Goal: Information Seeking & Learning: Learn about a topic

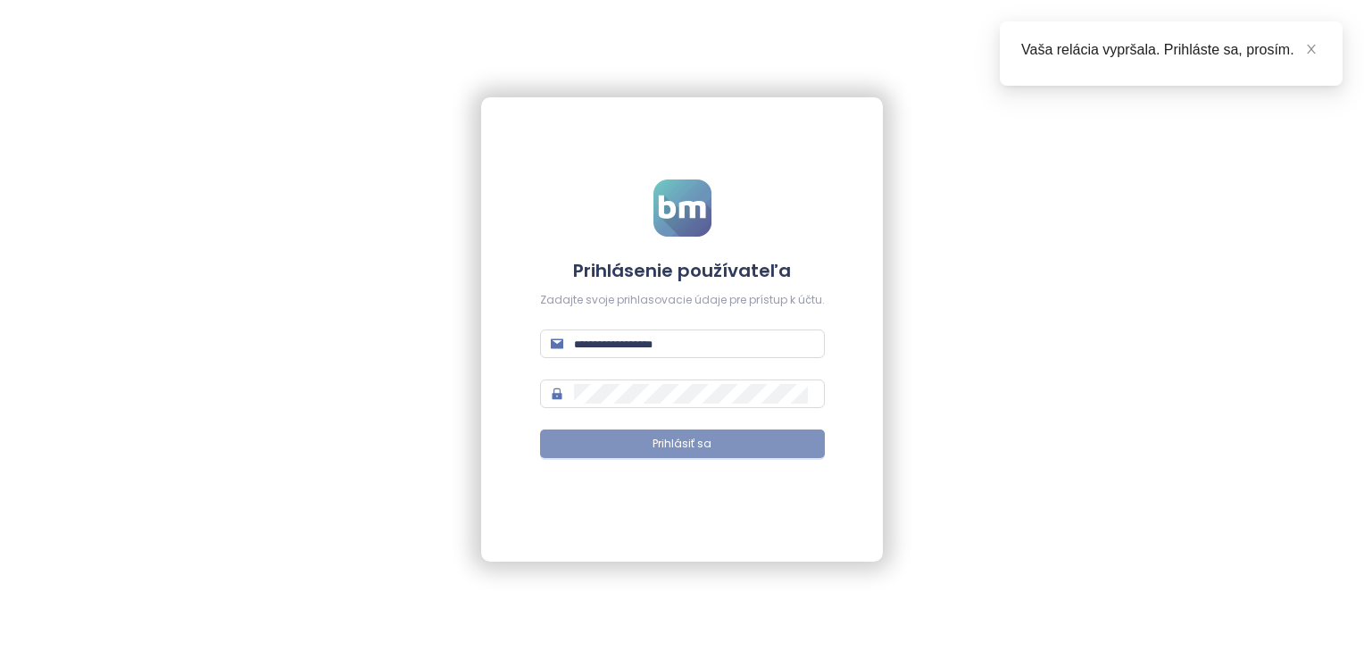
type input "**********"
click at [694, 448] on span "Prihlásiť sa" at bounding box center [682, 444] width 59 height 17
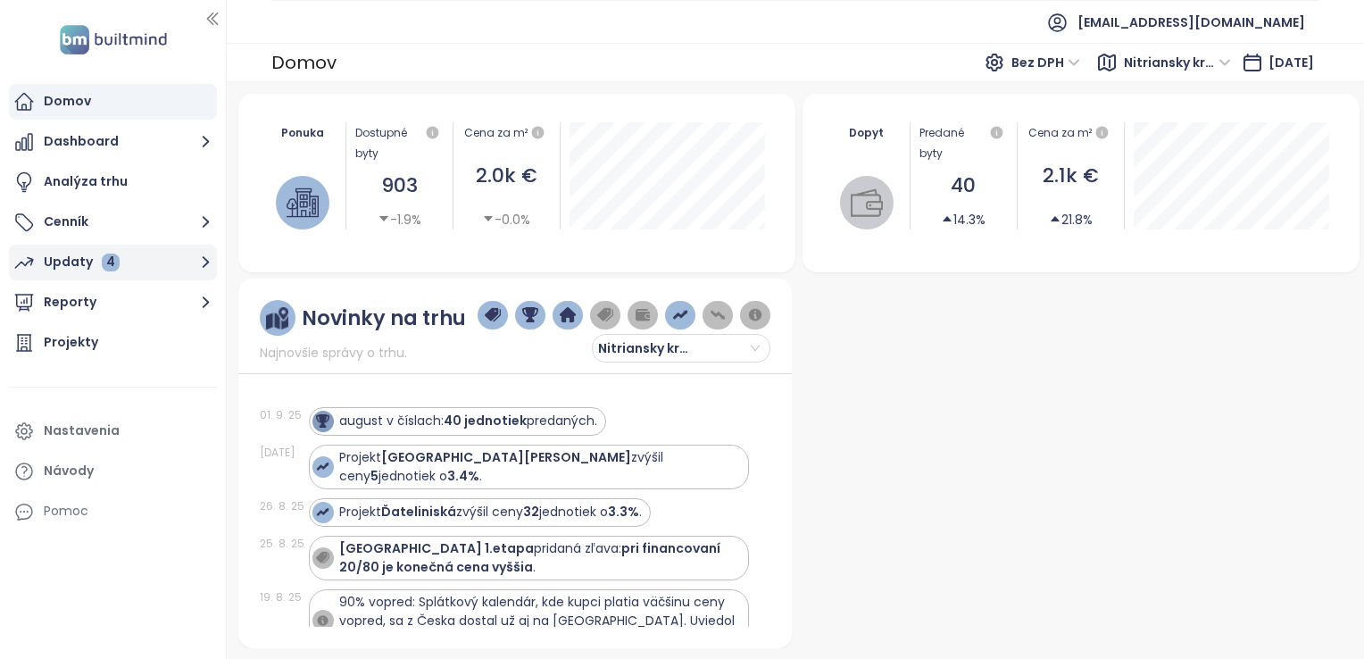
click at [102, 267] on div "4" at bounding box center [111, 263] width 18 height 18
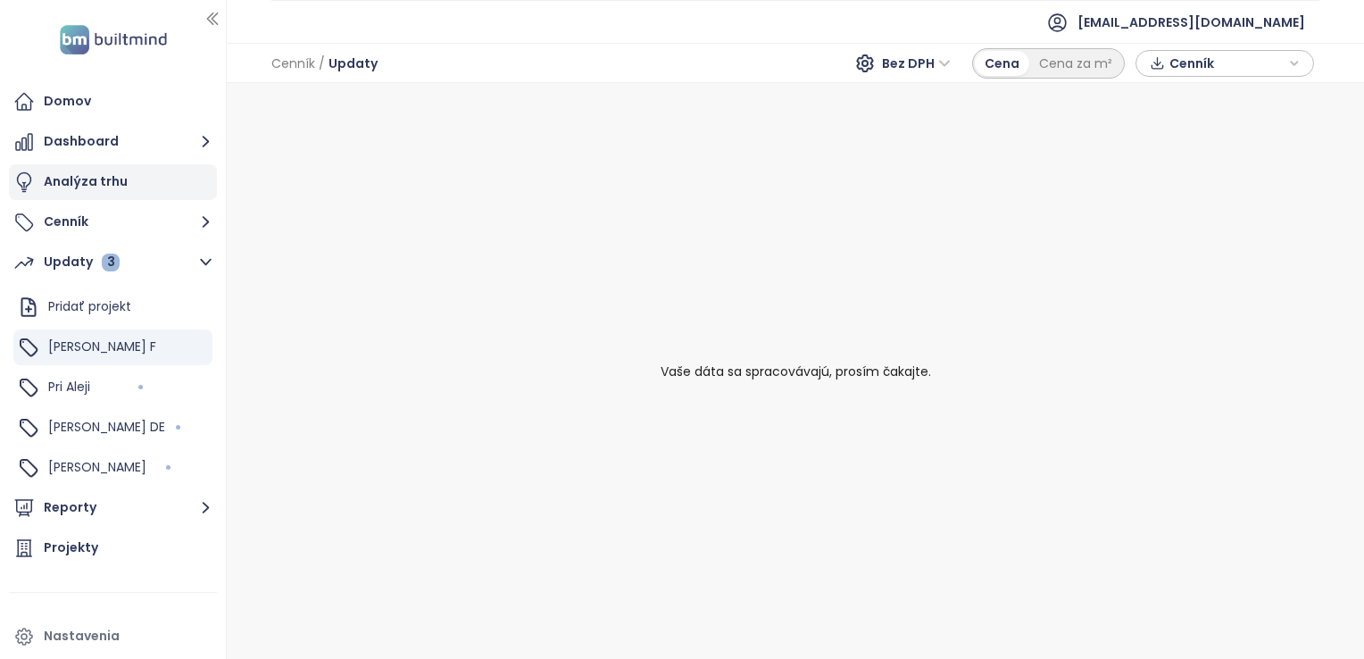
click at [75, 184] on div "Analýza trhu" at bounding box center [86, 182] width 84 height 22
